Goal: Communication & Community: Answer question/provide support

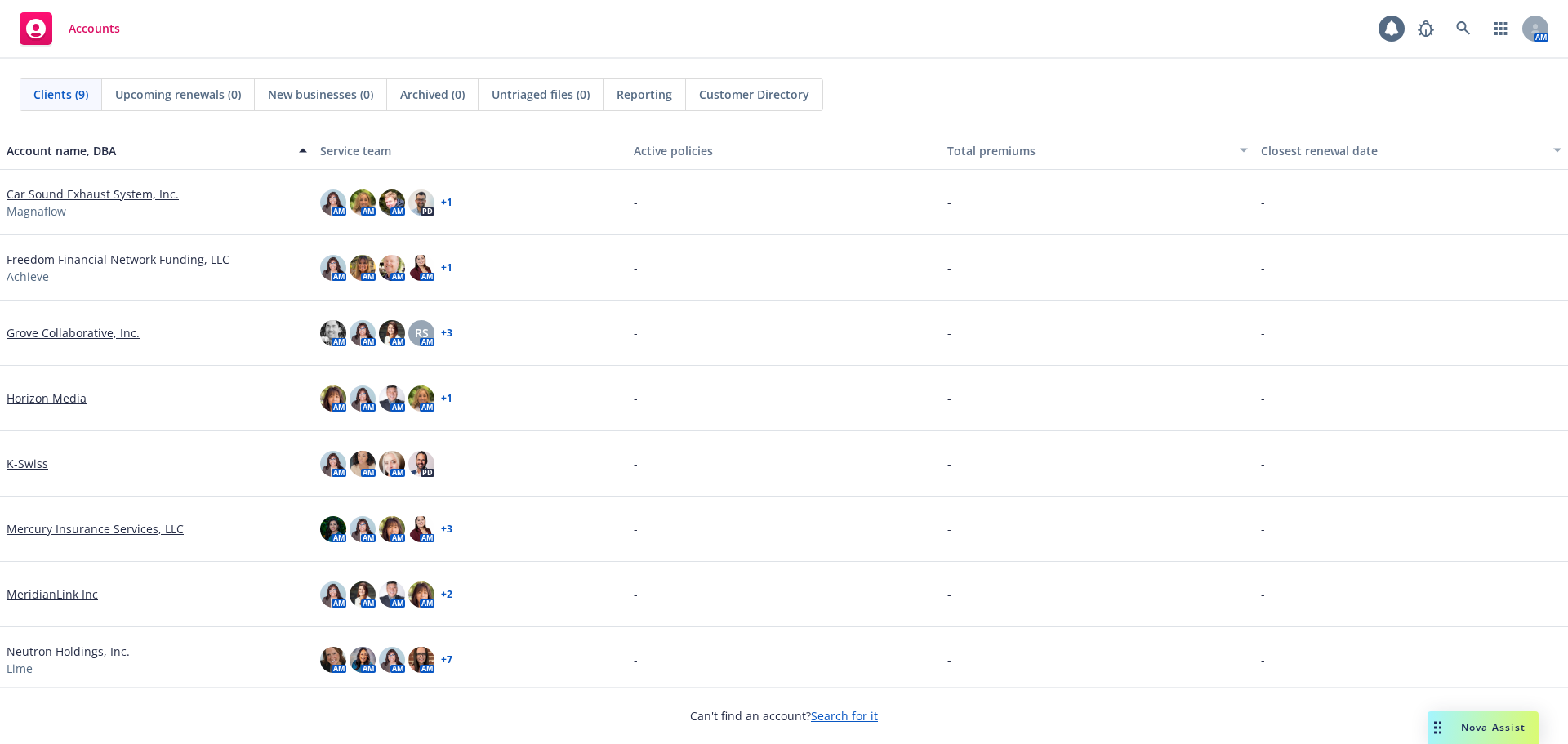
click at [1474, 737] on div "Nova Assist" at bounding box center [1483, 727] width 111 height 33
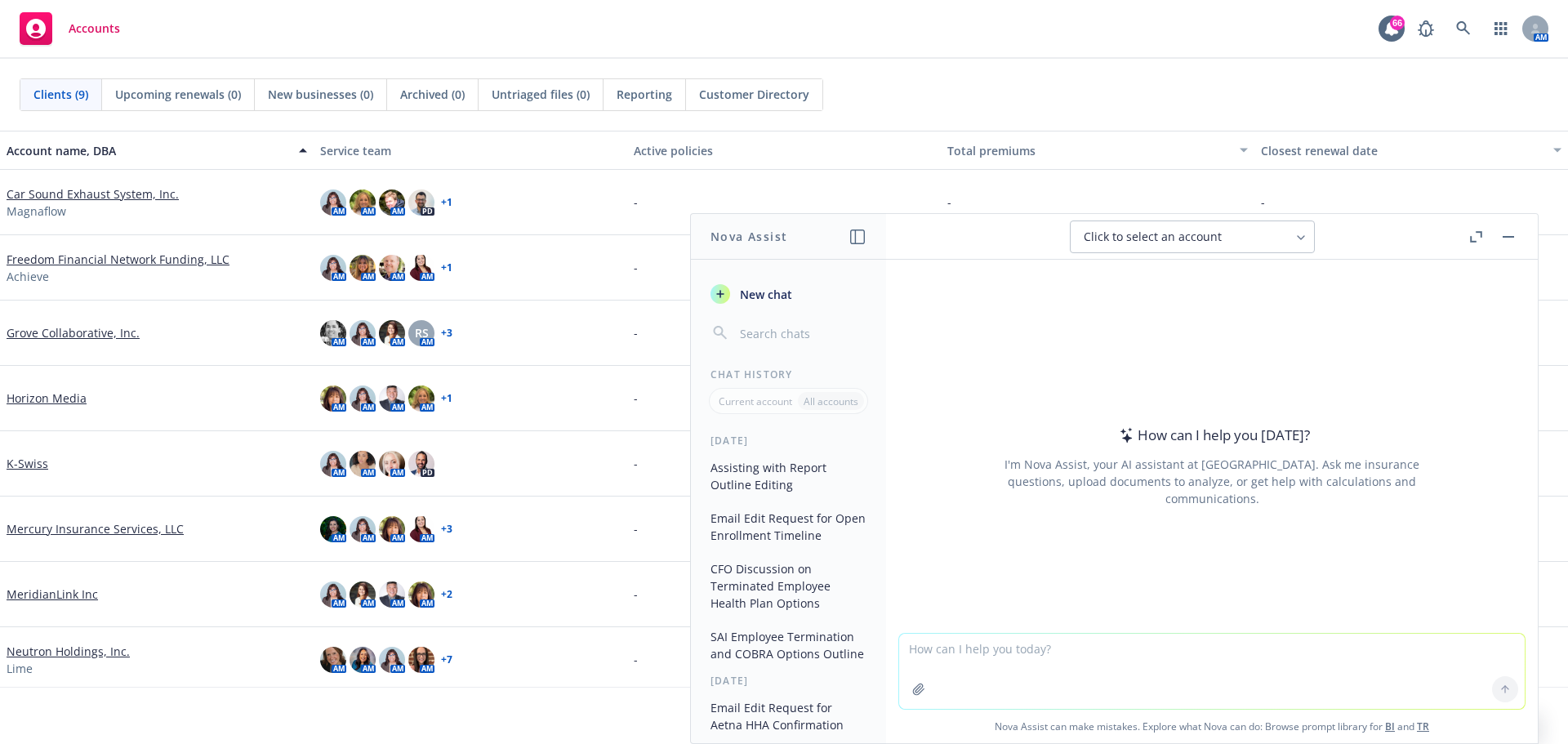
click at [1084, 654] on textarea at bounding box center [1212, 671] width 626 height 75
click at [1492, 685] on button at bounding box center [1505, 690] width 26 height 26
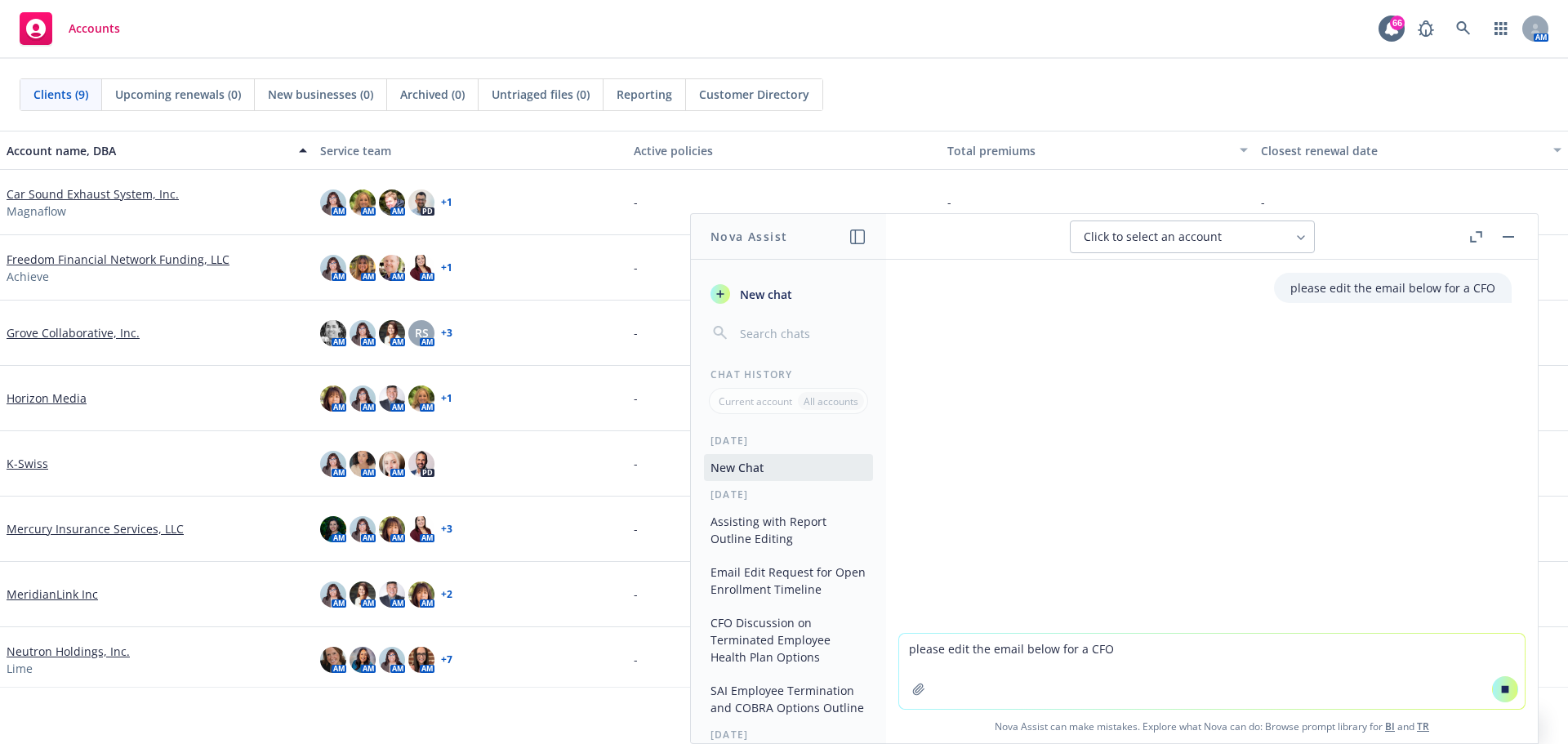
click at [1045, 659] on textarea "please edit the email below for a CFO" at bounding box center [1212, 671] width 626 height 75
paste textarea "In preparation to the change to self-funding, attached is a high-level consider…"
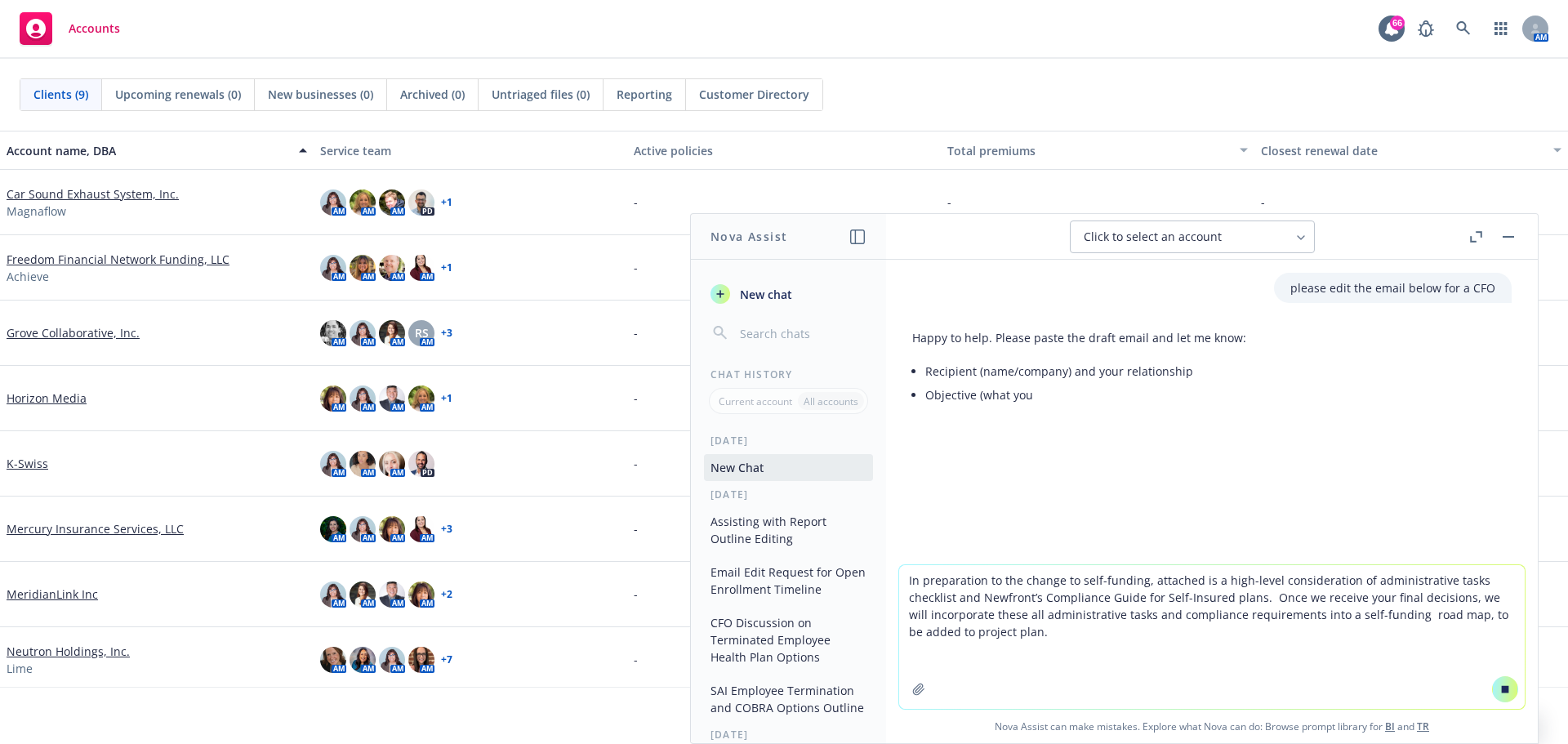
type textarea "In preparation to the change to self-funding, attached is a high-level consider…"
click at [1503, 689] on icon at bounding box center [1506, 689] width 7 height 7
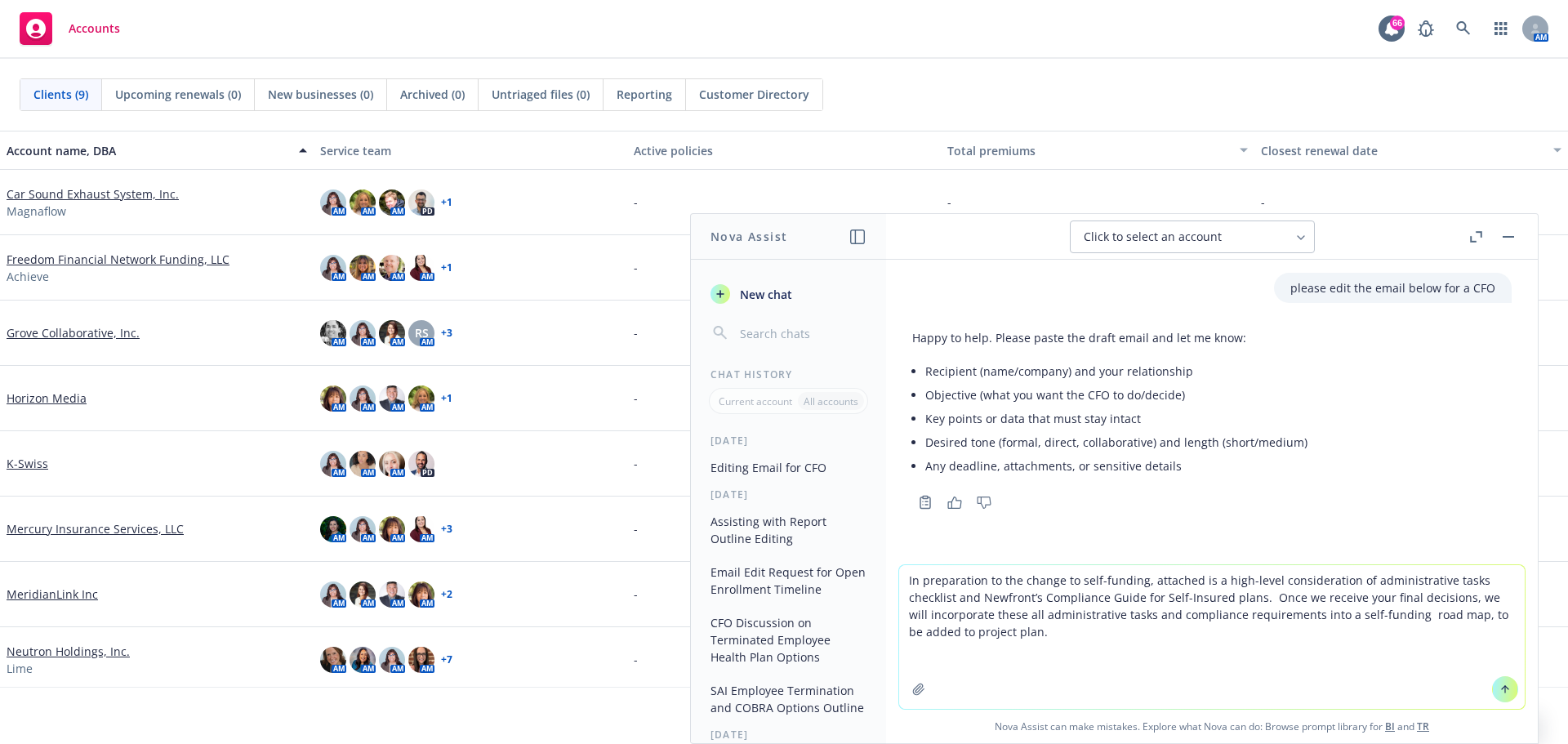
click at [1501, 689] on icon at bounding box center [1505, 690] width 11 height 11
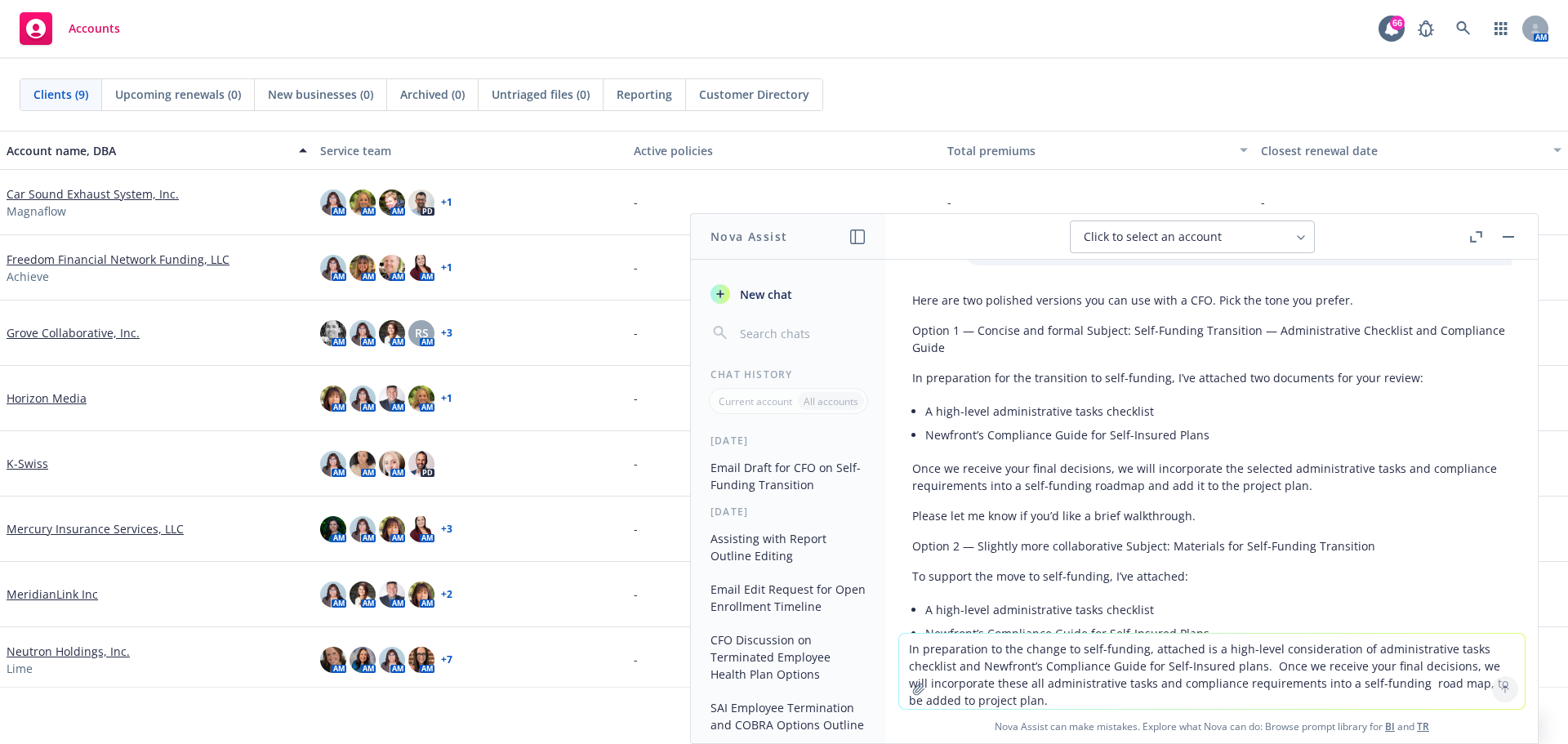
scroll to position [357, 0]
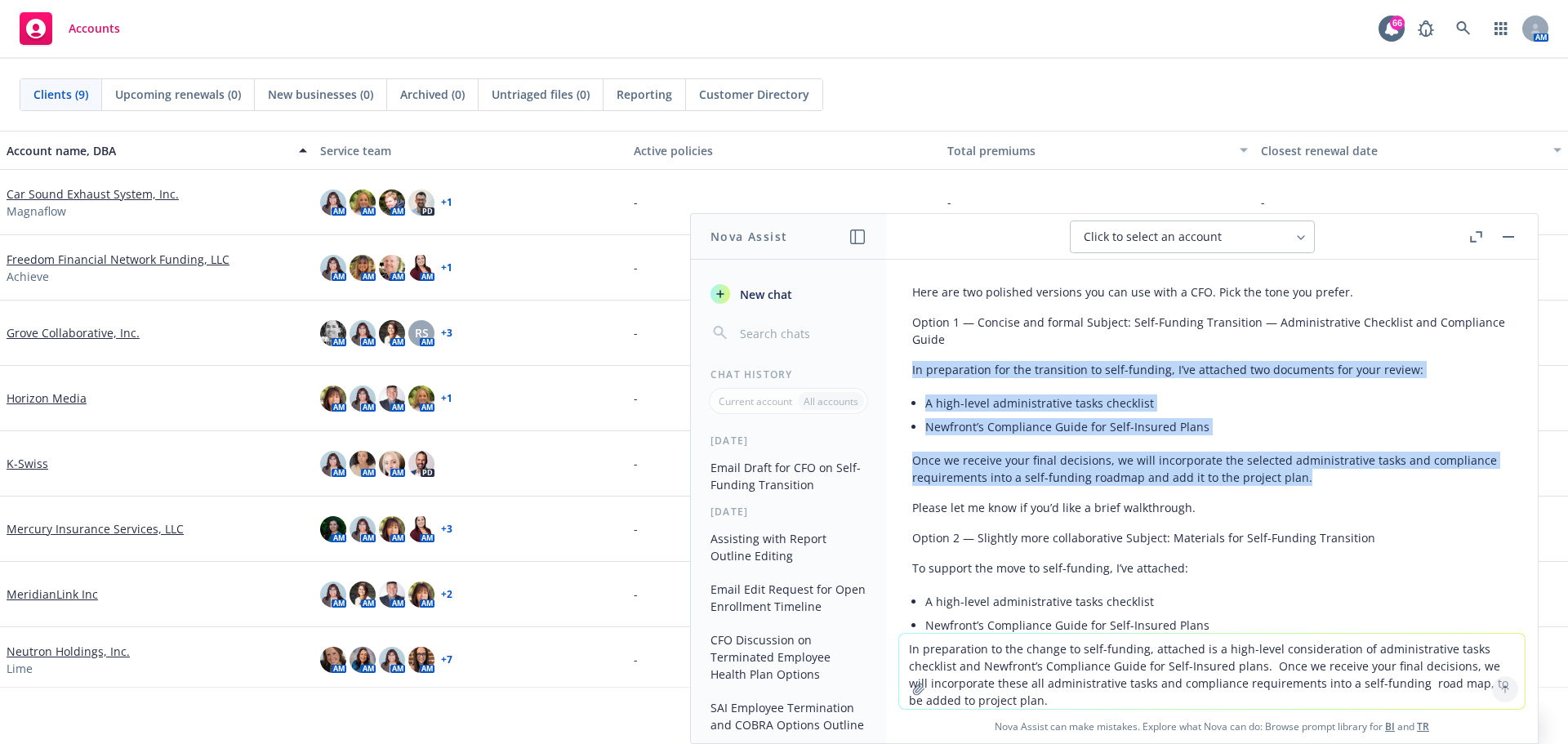
drag, startPoint x: 913, startPoint y: 364, endPoint x: 1312, endPoint y: 482, distance: 416.1
click at [1312, 482] on div "Here are two polished versions you can use with a CFO. Pick the tone you prefer…" at bounding box center [1212, 492] width 600 height 431
copy div "In preparation for the transition to self-funding, I’ve attached two documents …"
